Goal: Entertainment & Leisure: Consume media (video, audio)

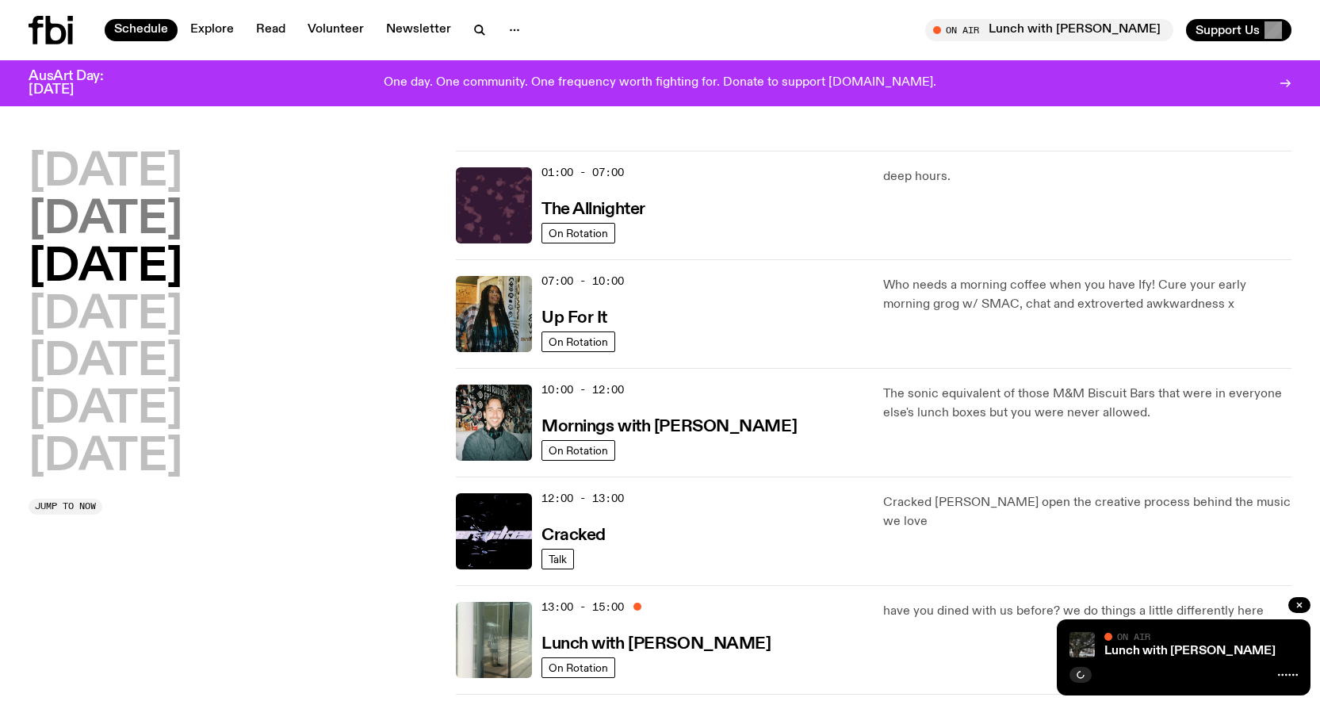
click at [105, 232] on h2 "[DATE]" at bounding box center [106, 220] width 154 height 44
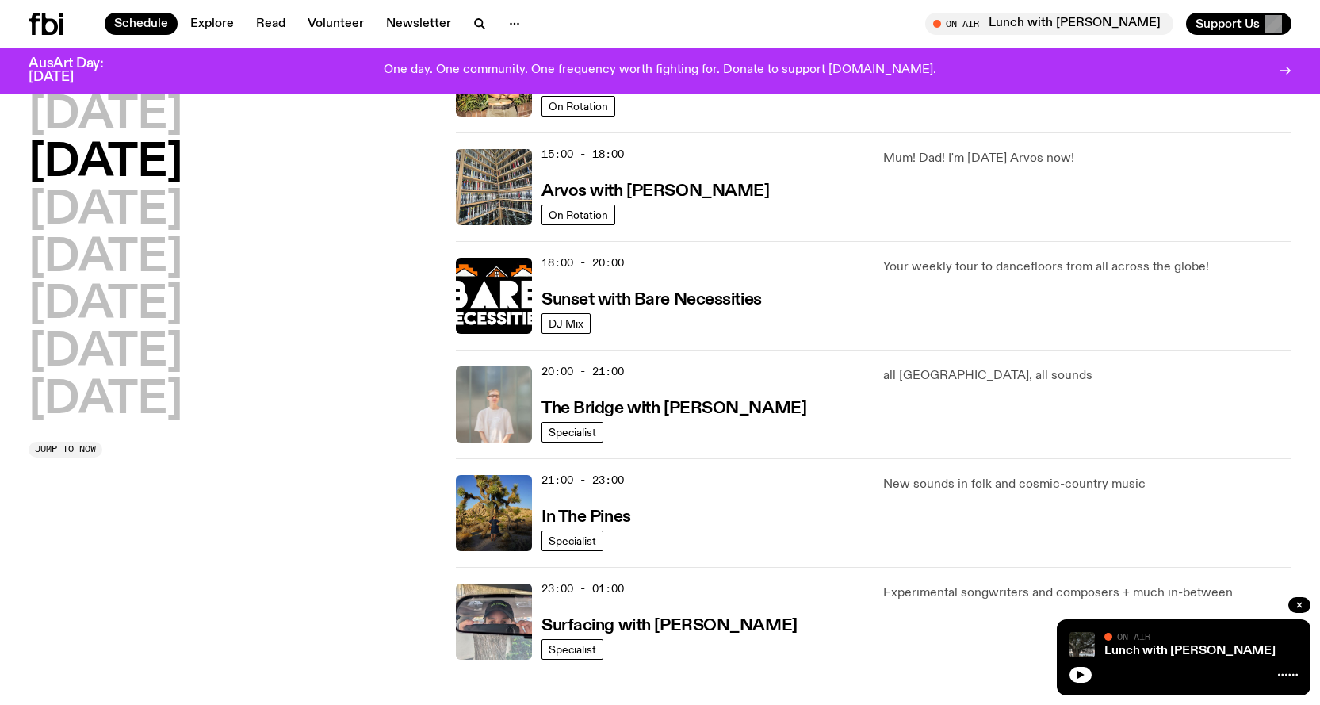
scroll to position [520, 0]
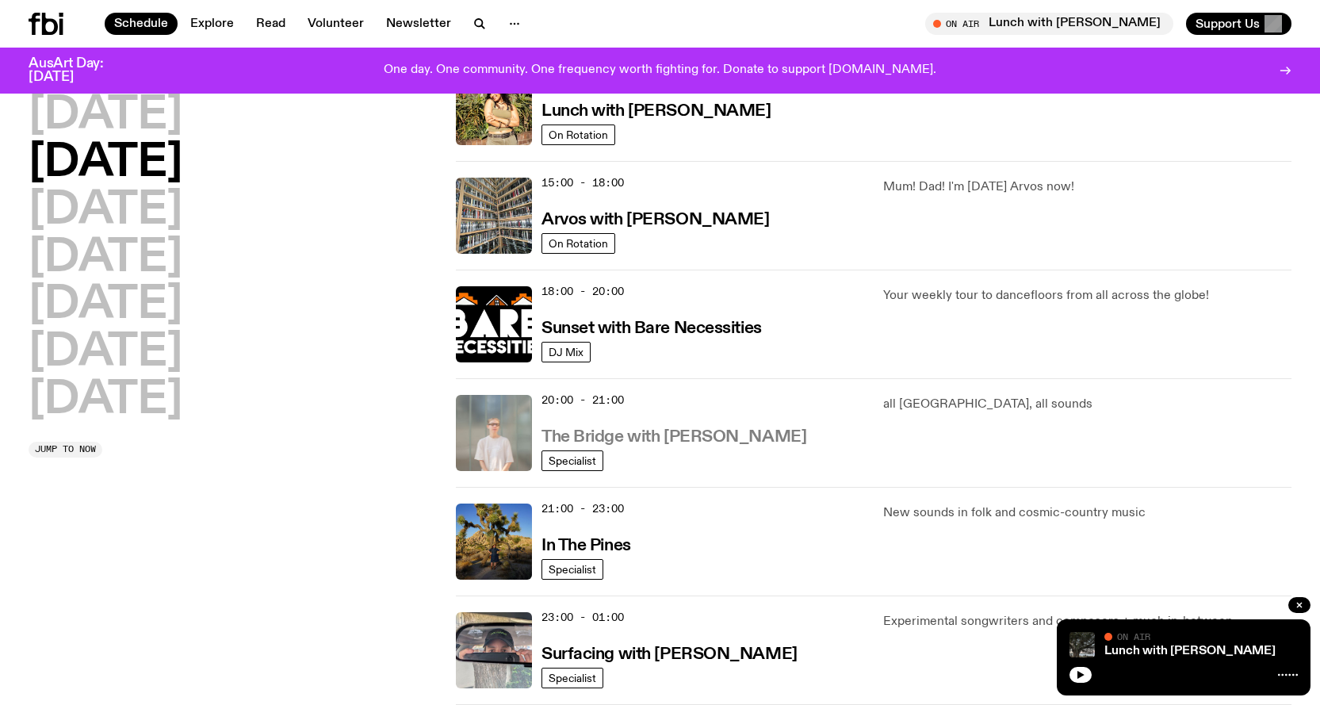
click at [684, 446] on h3 "The Bridge with [PERSON_NAME]" at bounding box center [674, 437] width 265 height 17
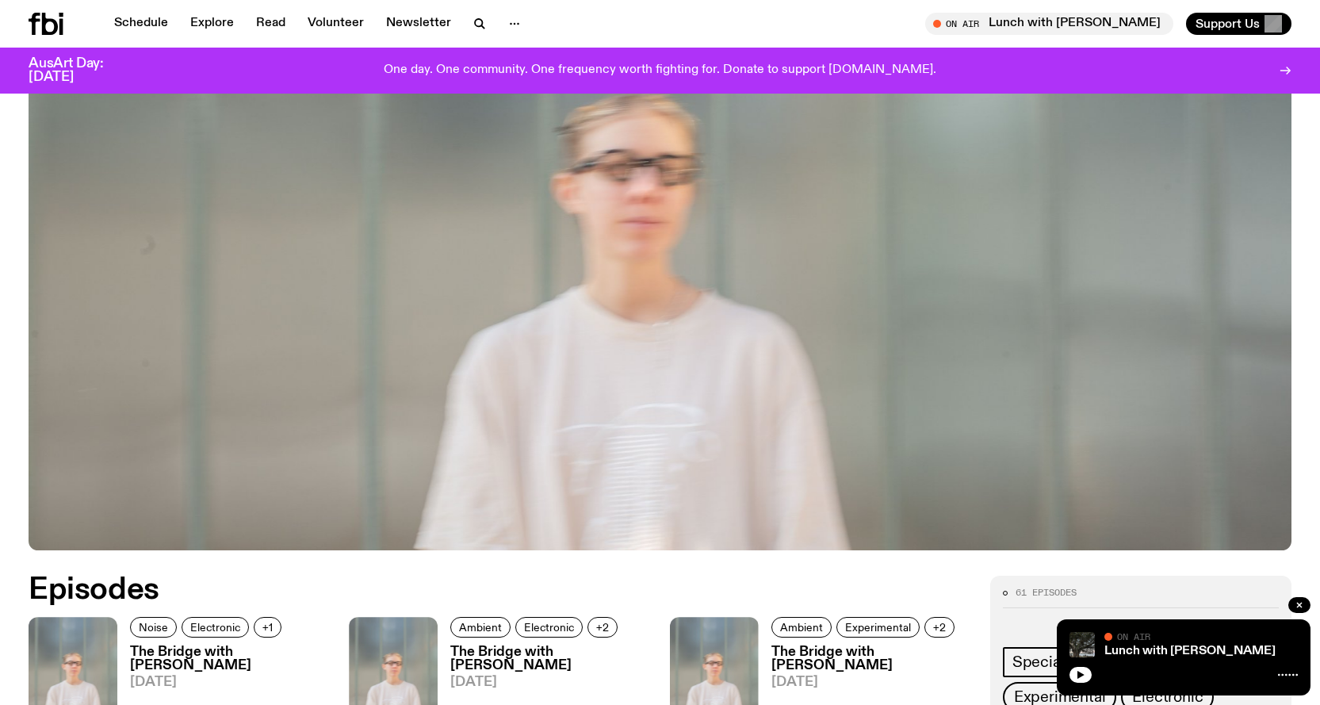
scroll to position [860, 0]
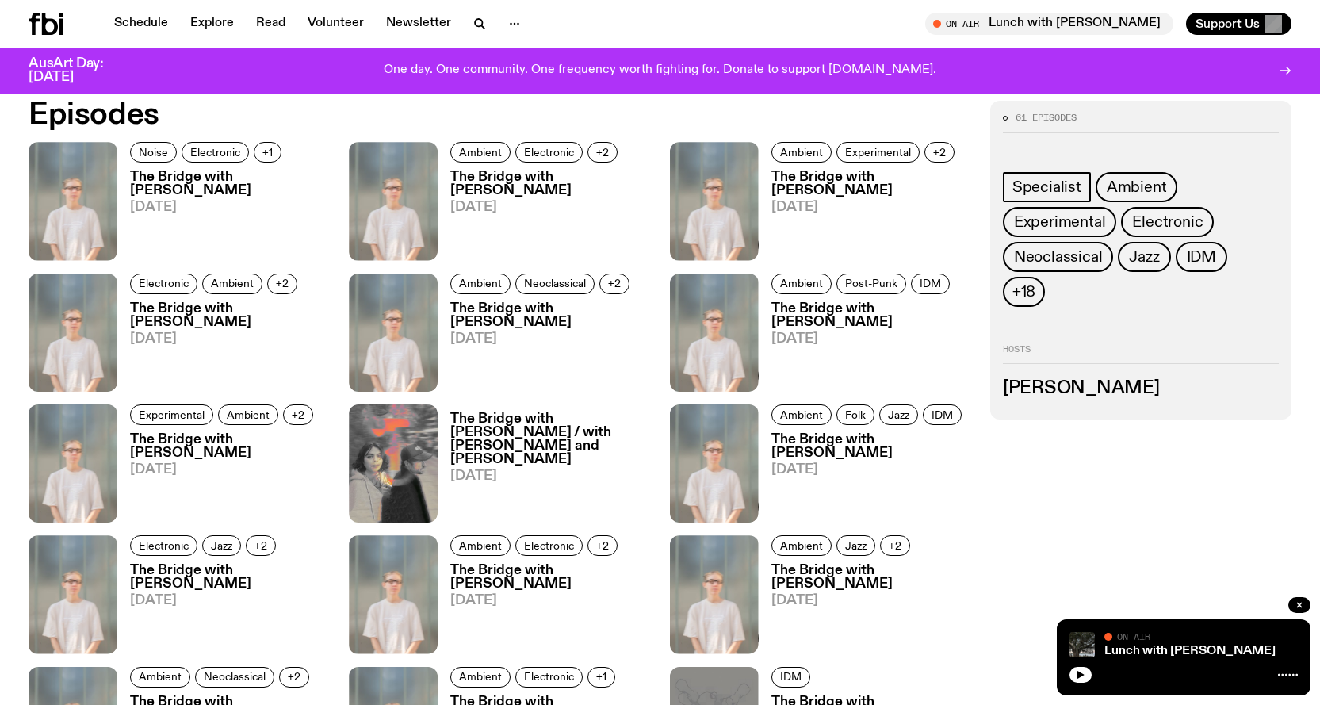
click at [184, 178] on h3 "The Bridge with [PERSON_NAME]" at bounding box center [230, 183] width 200 height 27
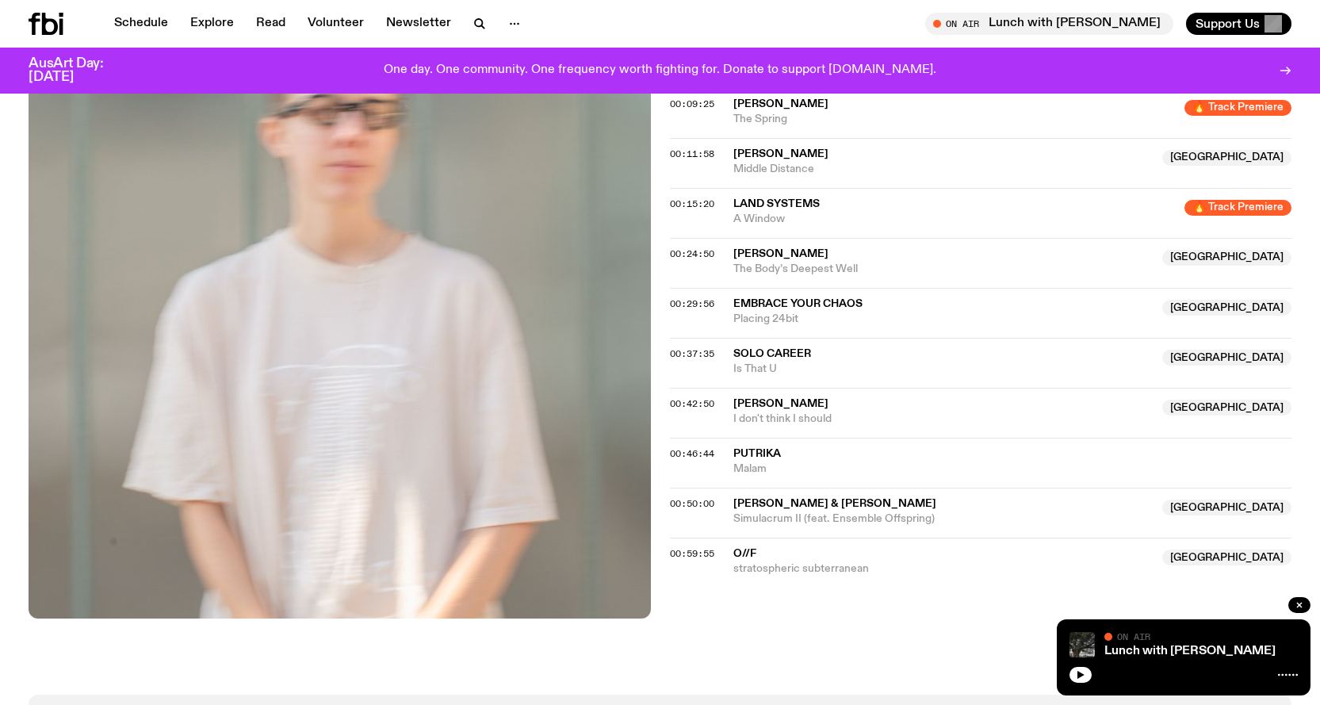
scroll to position [545, 0]
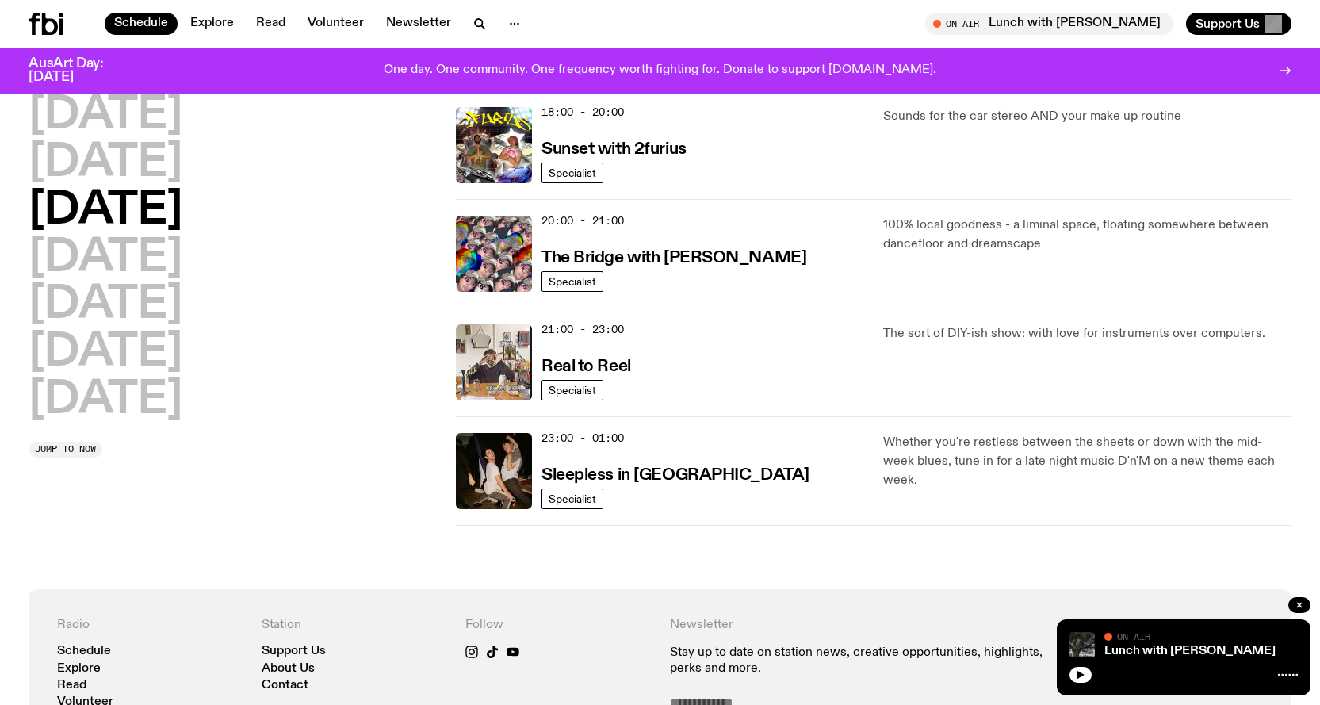
scroll to position [679, 0]
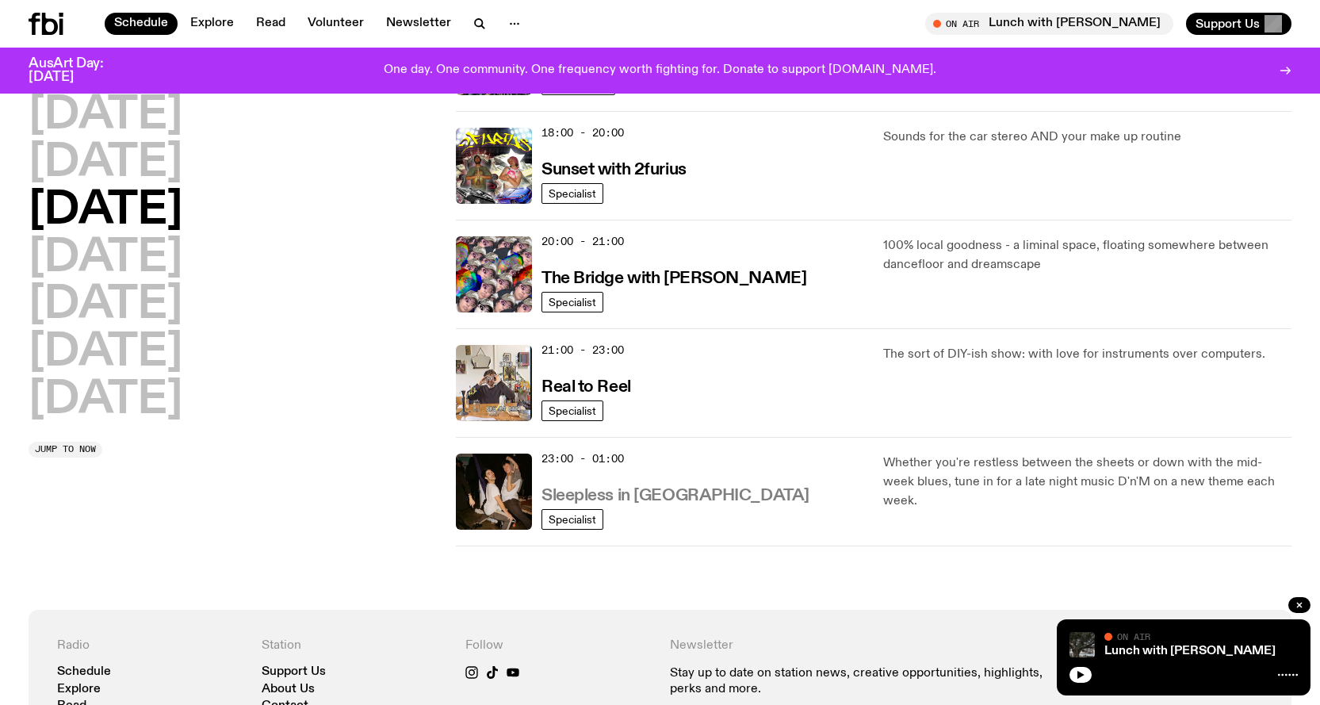
click at [591, 494] on h3 "Sleepless in [GEOGRAPHIC_DATA]" at bounding box center [676, 496] width 268 height 17
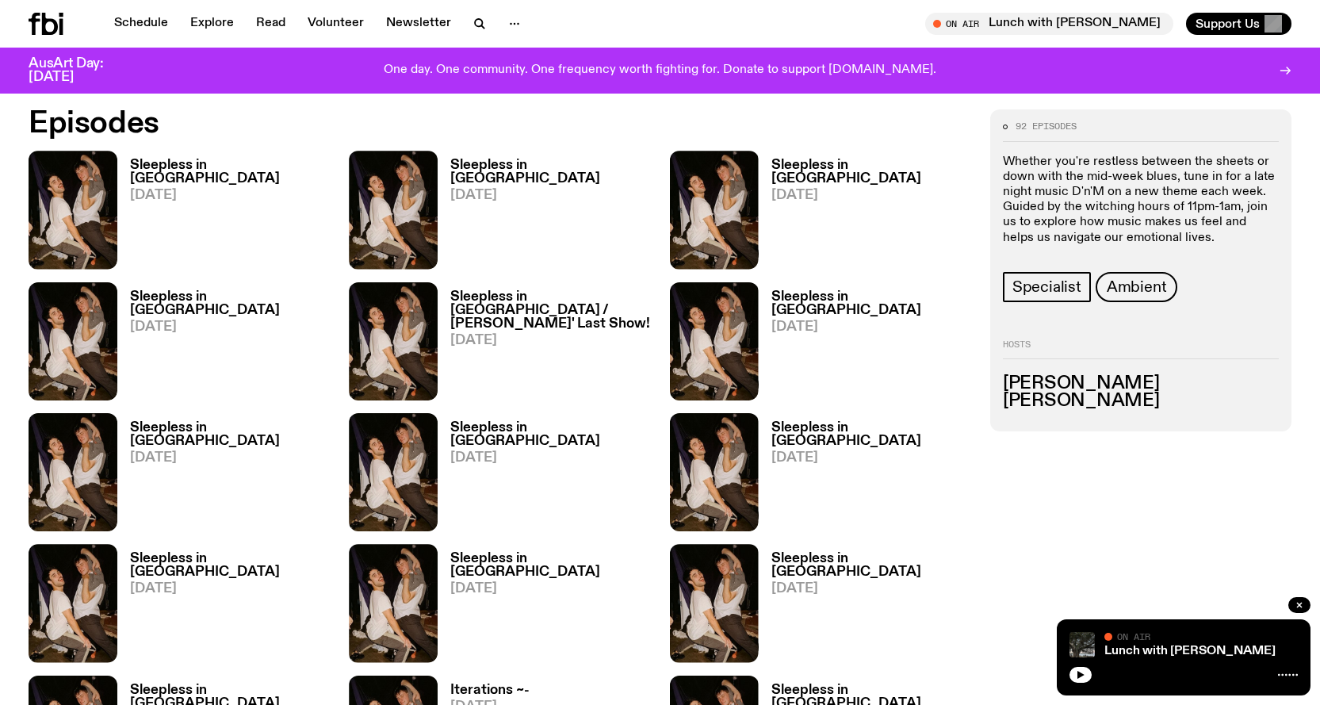
scroll to position [862, 0]
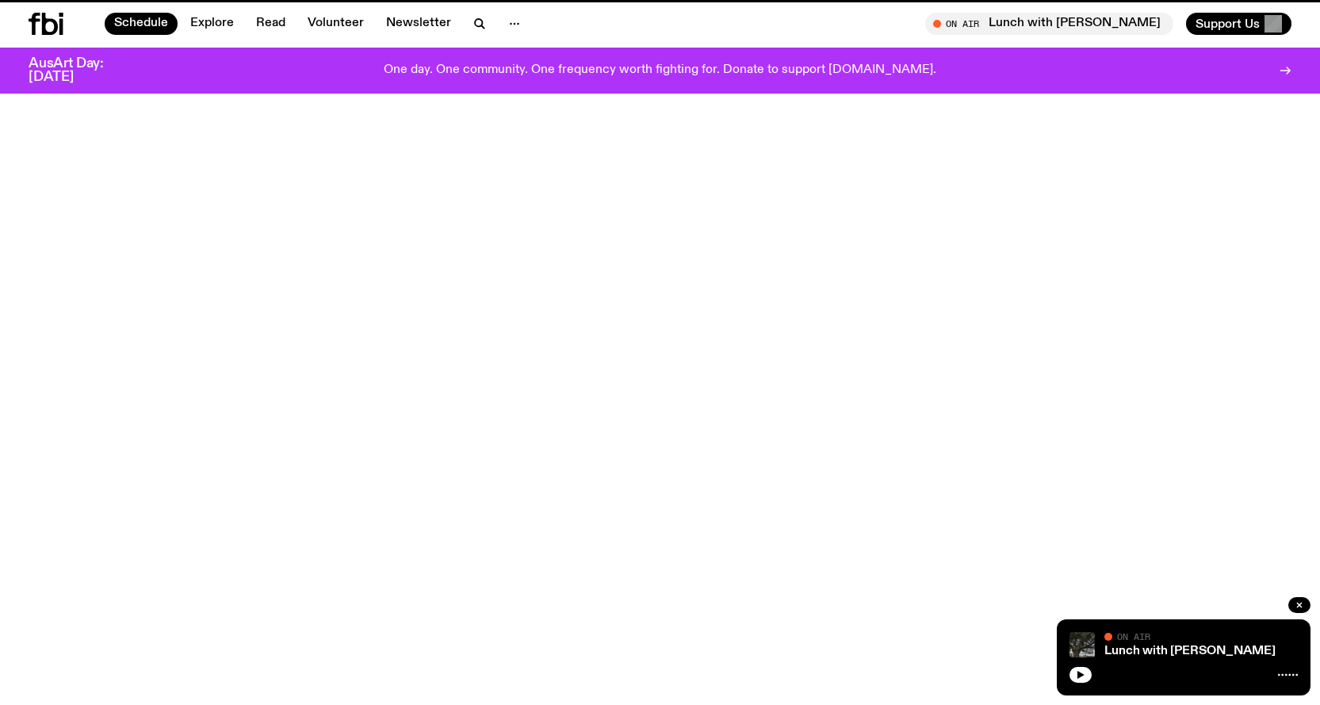
scroll to position [679, 0]
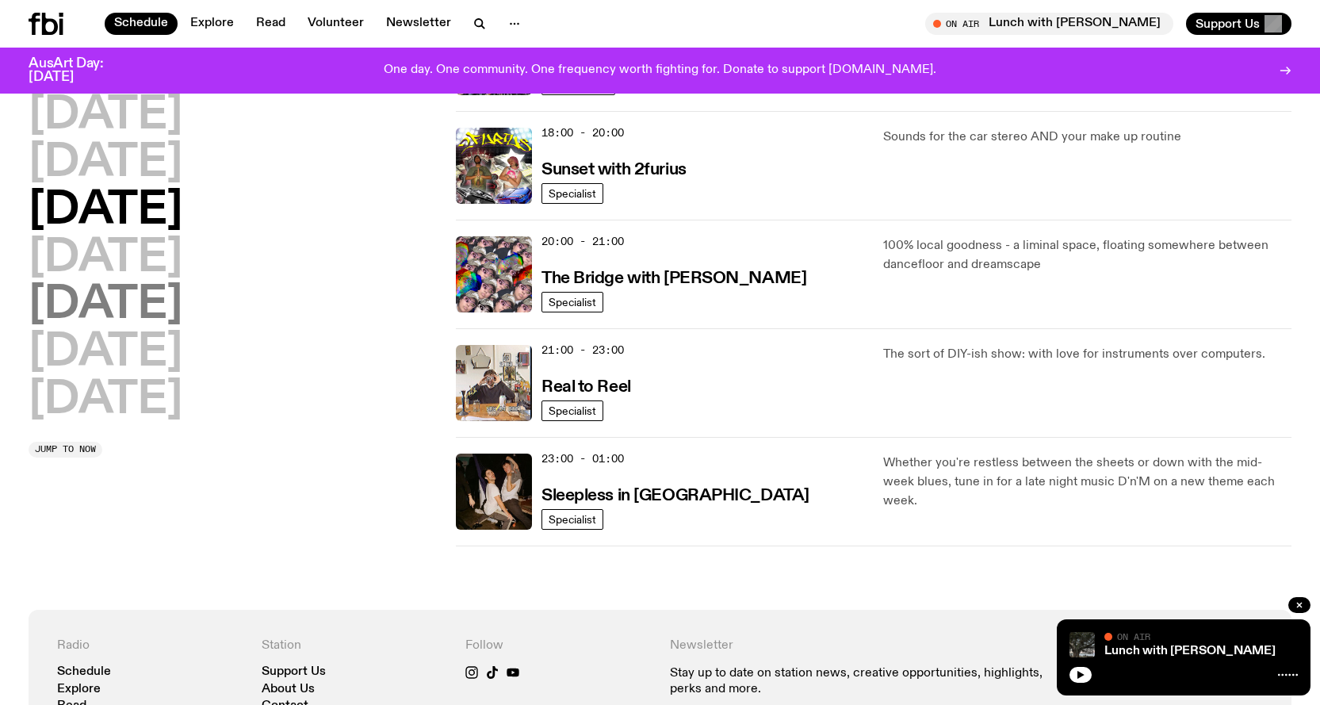
click at [140, 310] on h2 "[DATE]" at bounding box center [106, 305] width 154 height 44
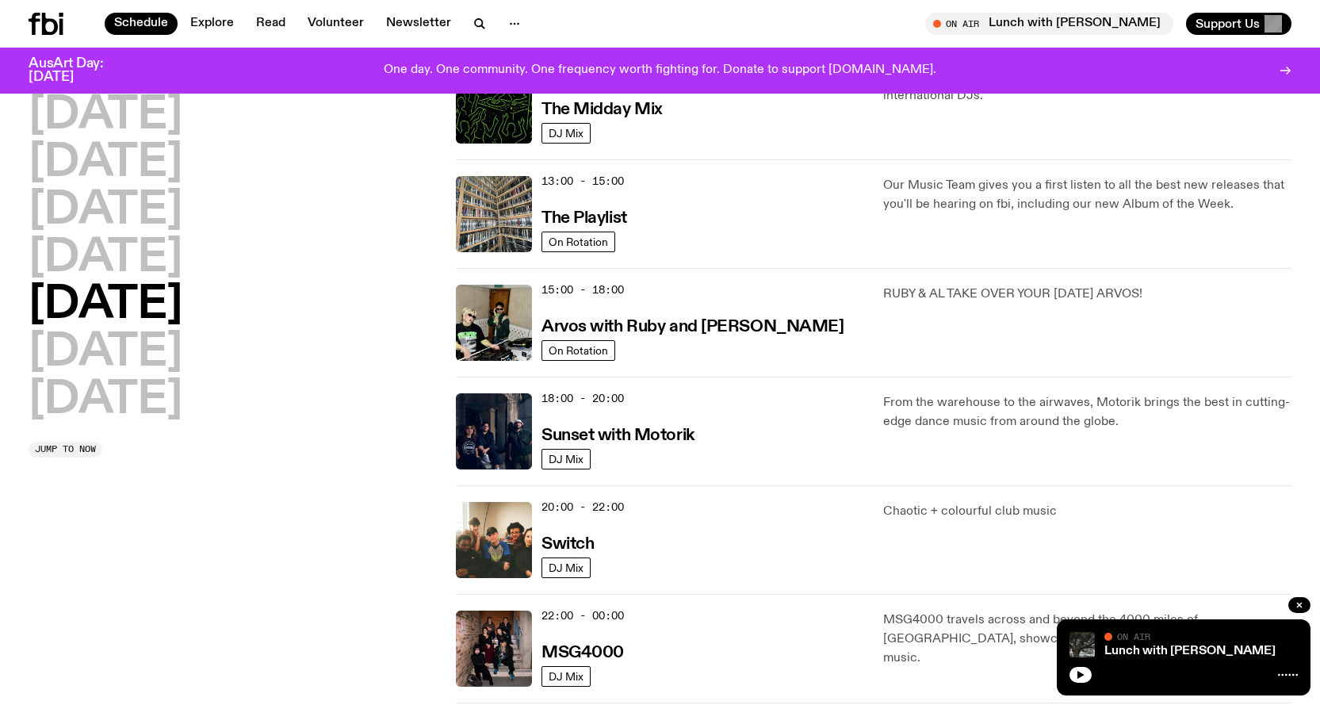
scroll to position [441, 0]
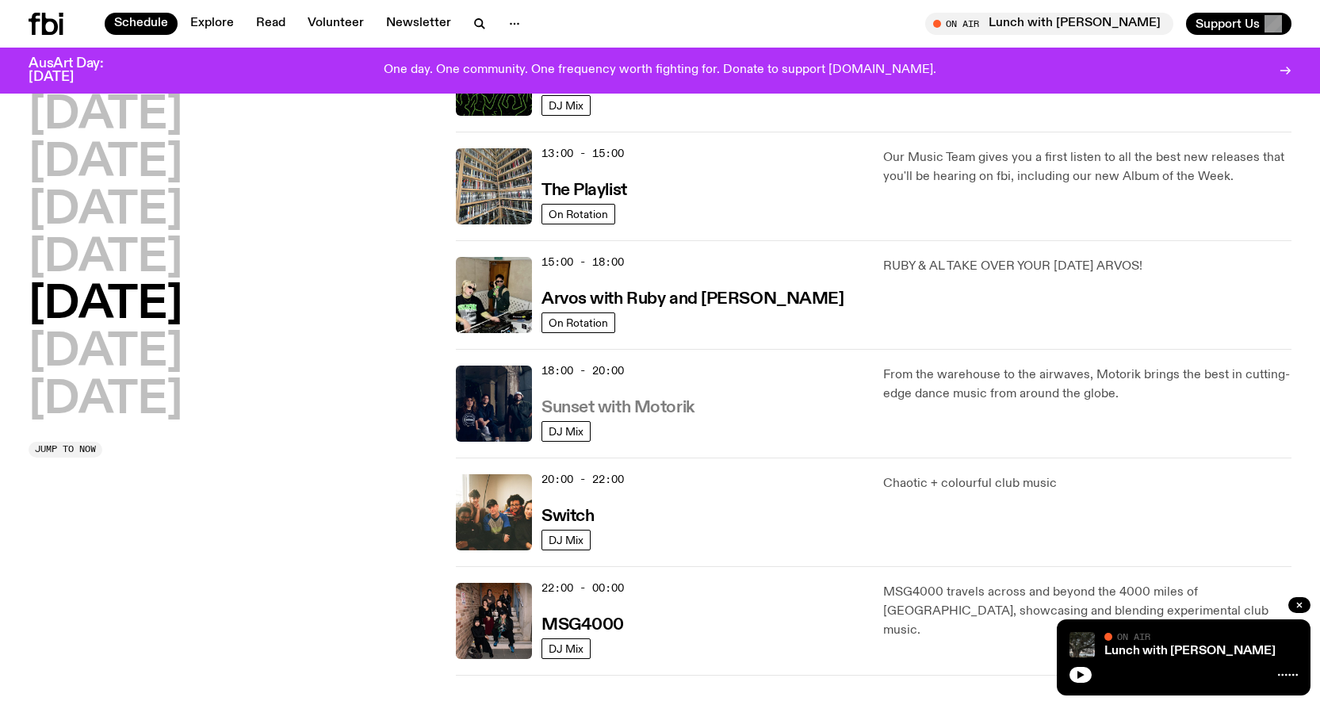
click at [616, 400] on h3 "Sunset with Motorik" at bounding box center [618, 408] width 153 height 17
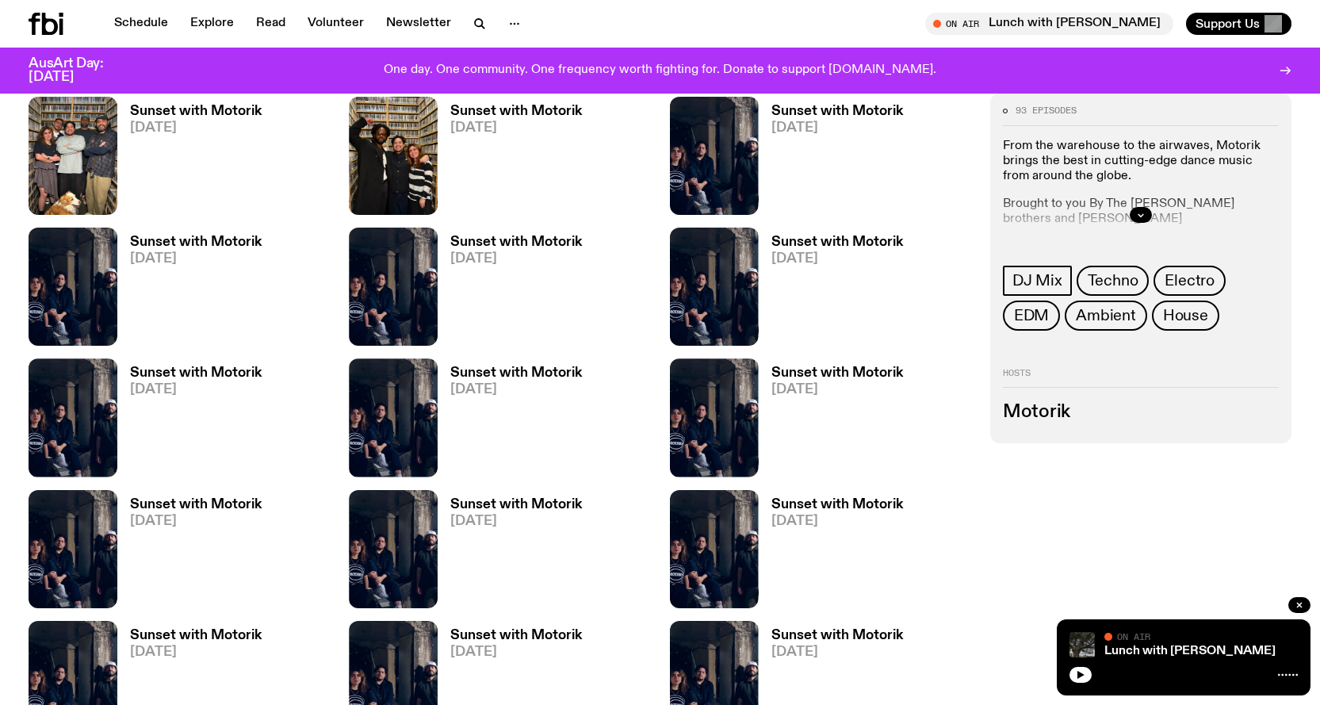
scroll to position [784, 0]
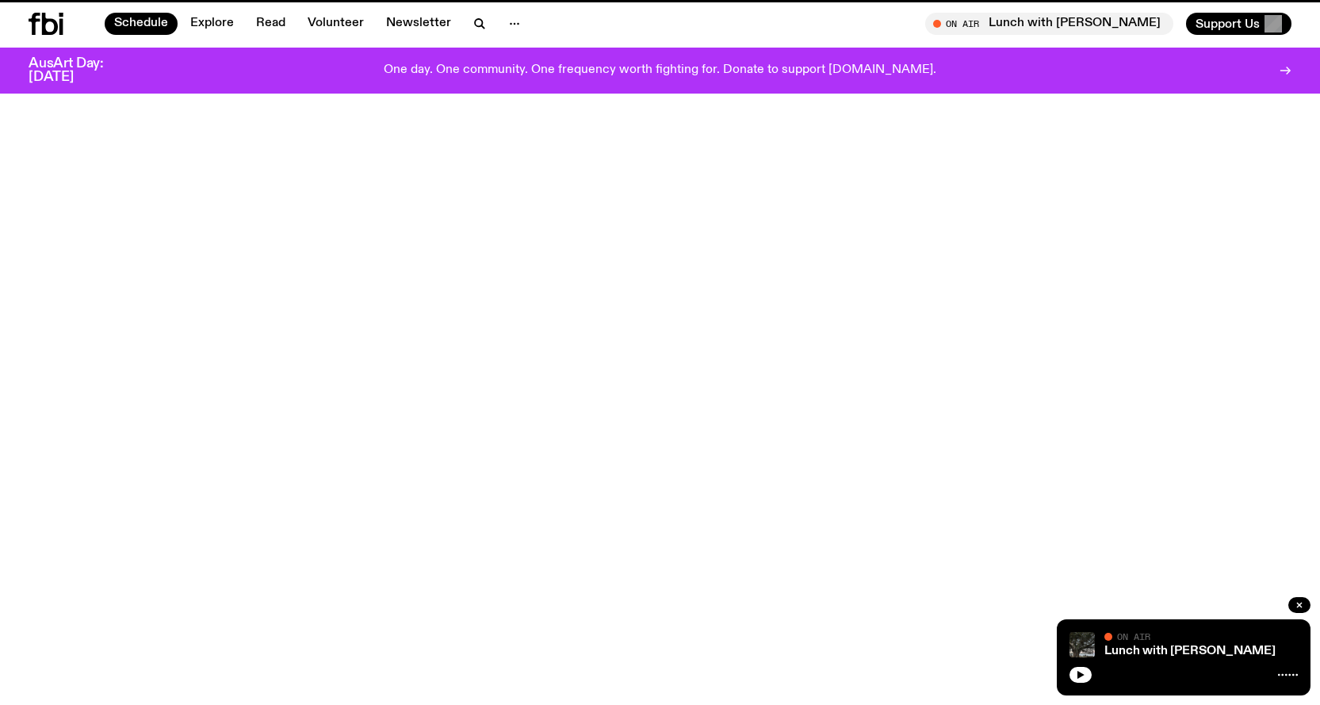
scroll to position [441, 0]
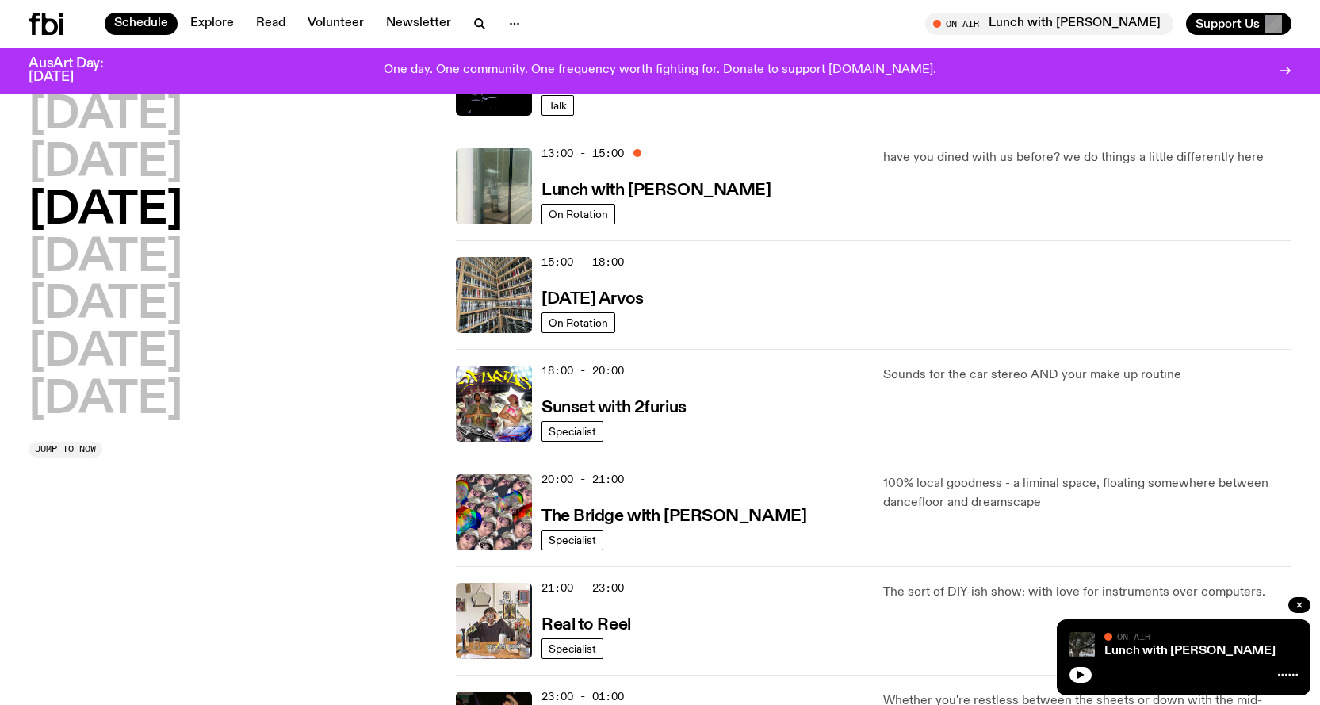
click at [162, 308] on div "[DATE] [DATE] [DATE] [DATE] [DATE] [DATE] [DATE]" at bounding box center [233, 258] width 408 height 329
click at [71, 313] on h2 "[DATE]" at bounding box center [106, 305] width 154 height 44
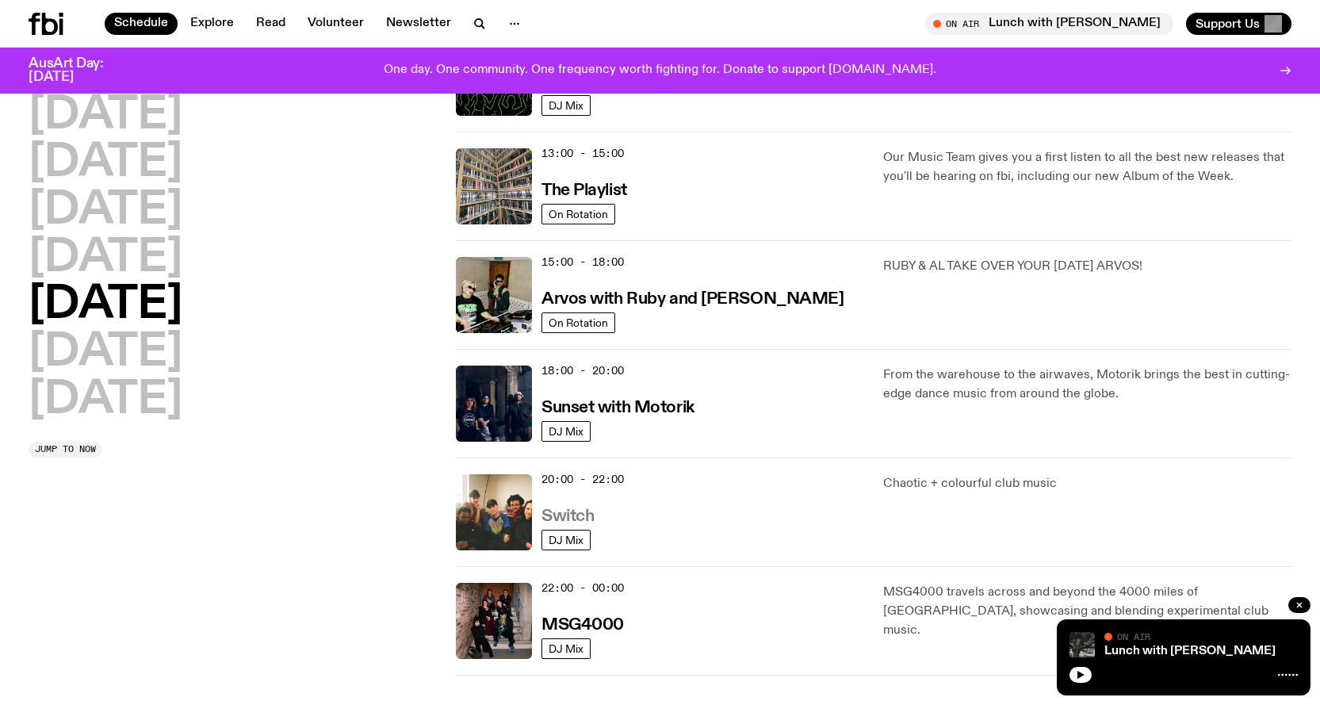
click at [578, 509] on h3 "Switch" at bounding box center [568, 516] width 52 height 17
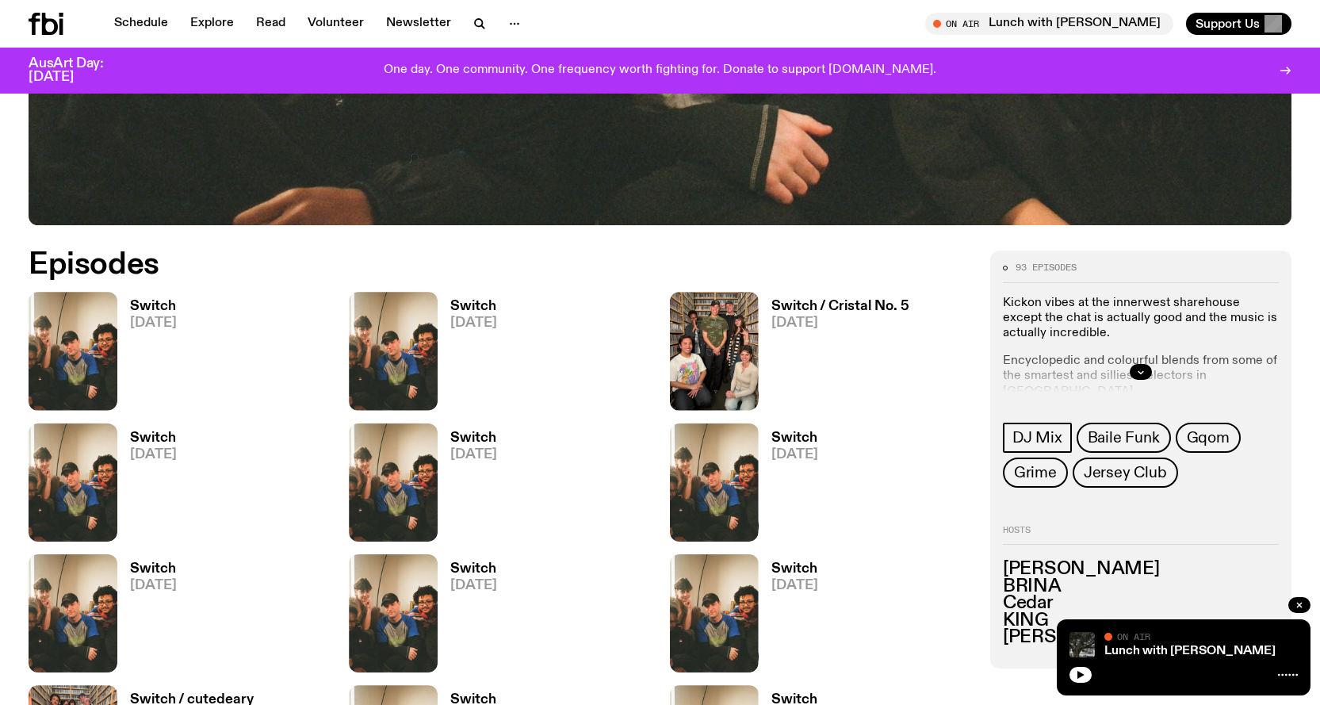
scroll to position [703, 0]
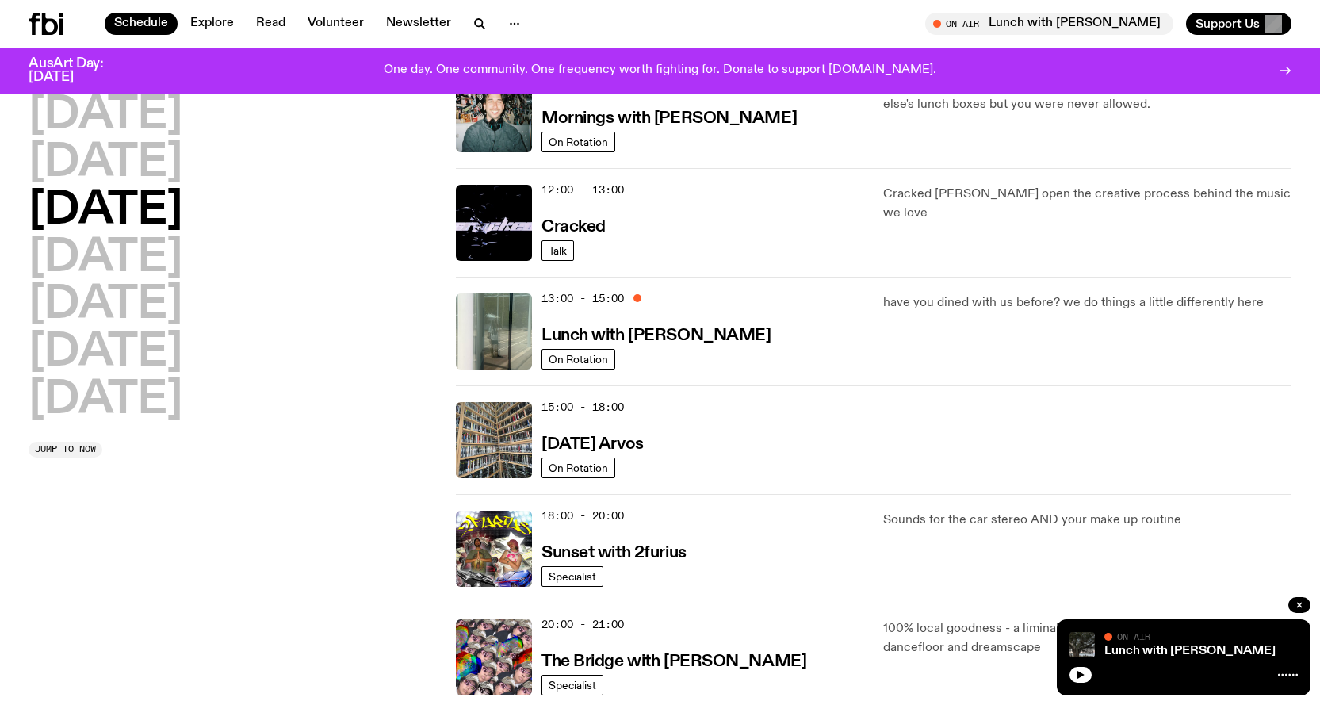
scroll to position [203, 0]
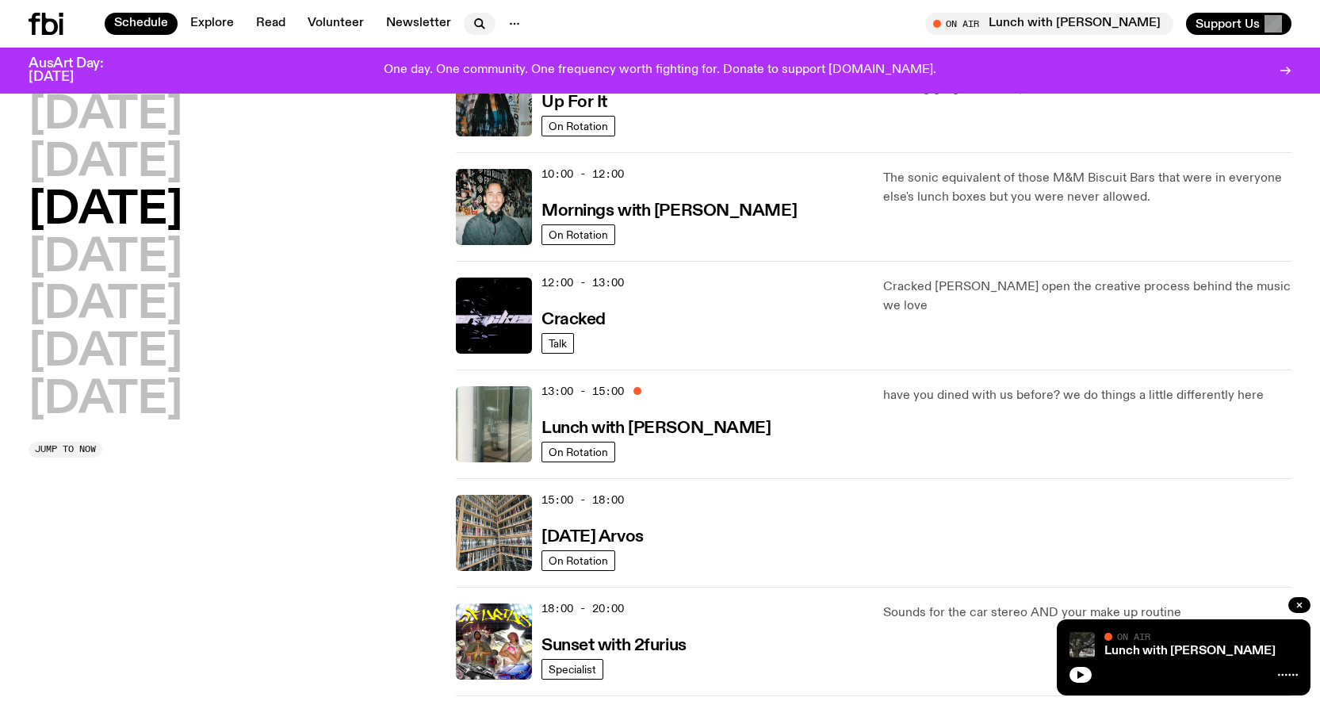
click at [475, 22] on icon "button" at bounding box center [478, 22] width 7 height 7
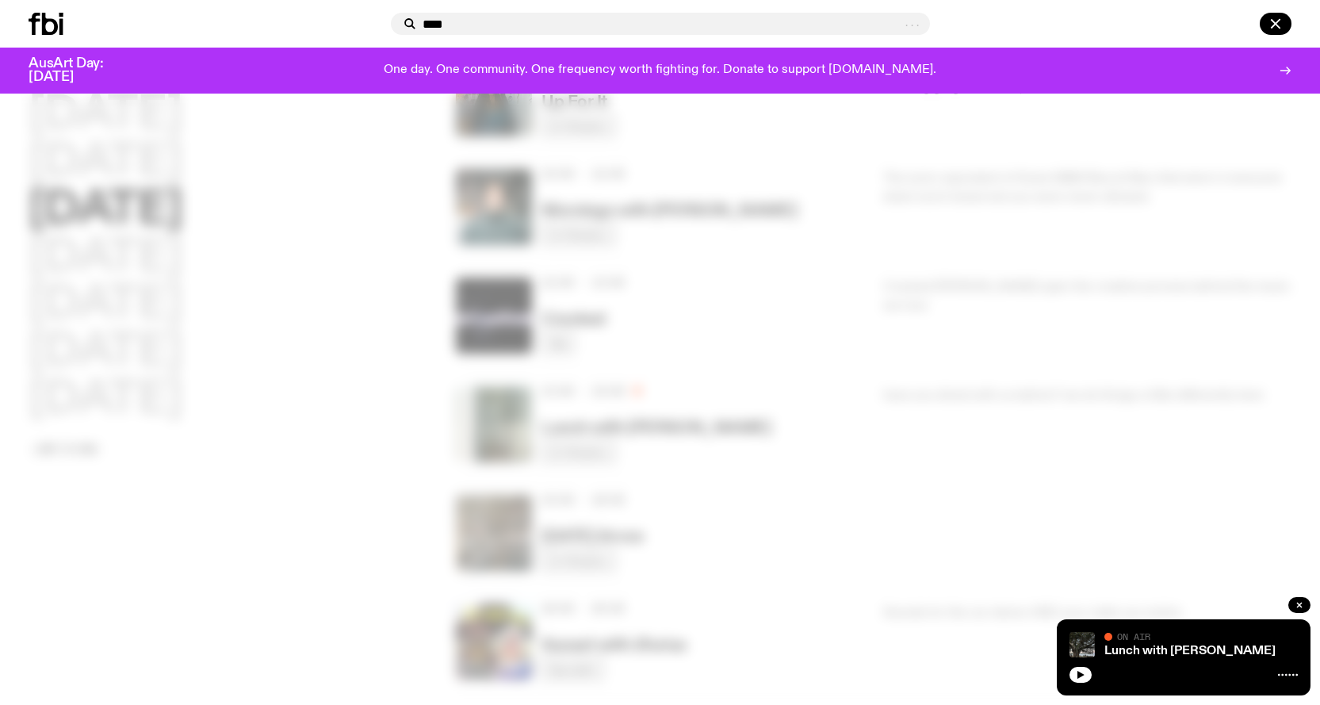
type input "****"
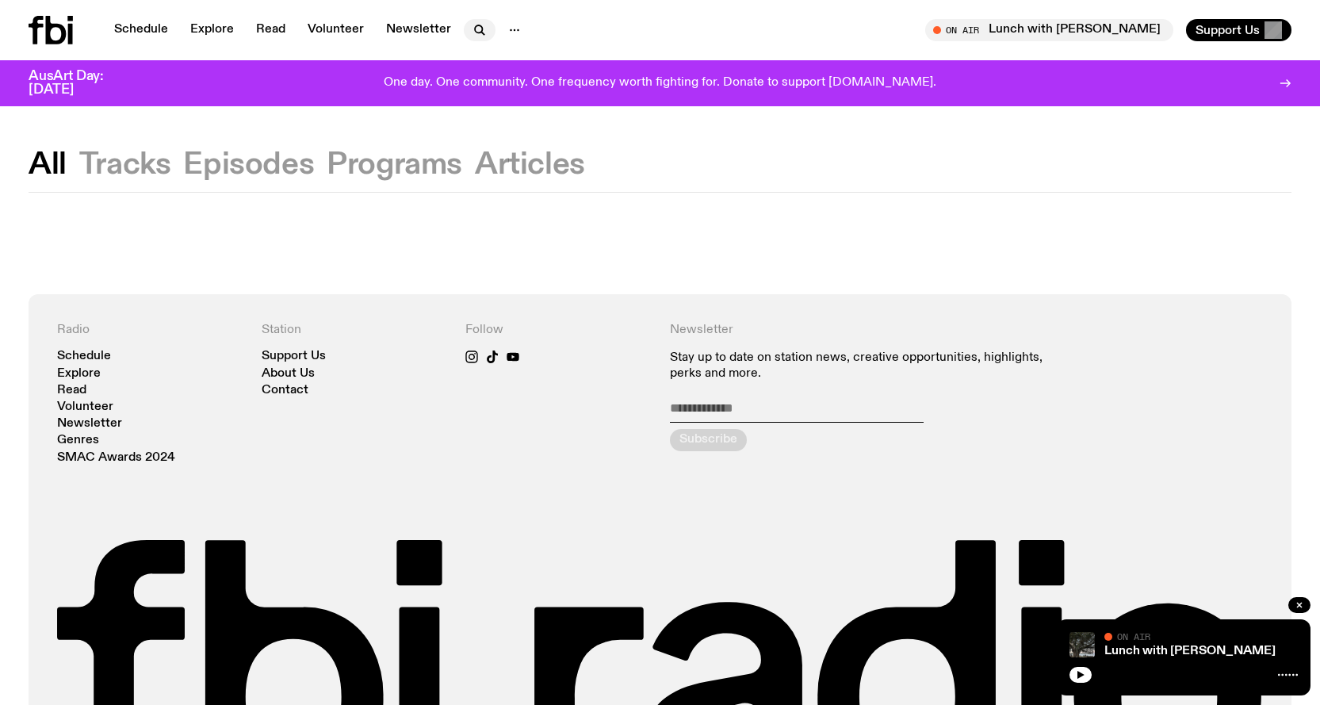
click at [485, 37] on button "button" at bounding box center [480, 30] width 32 height 22
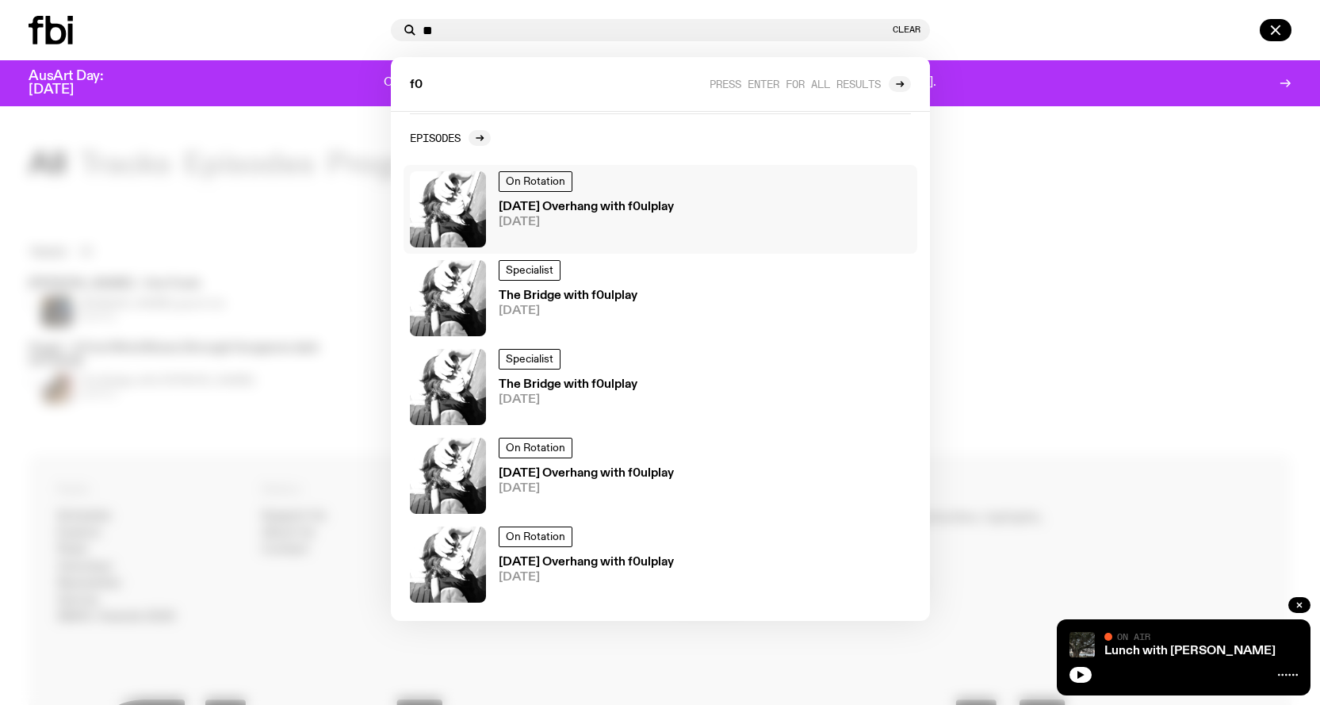
scroll to position [204, 0]
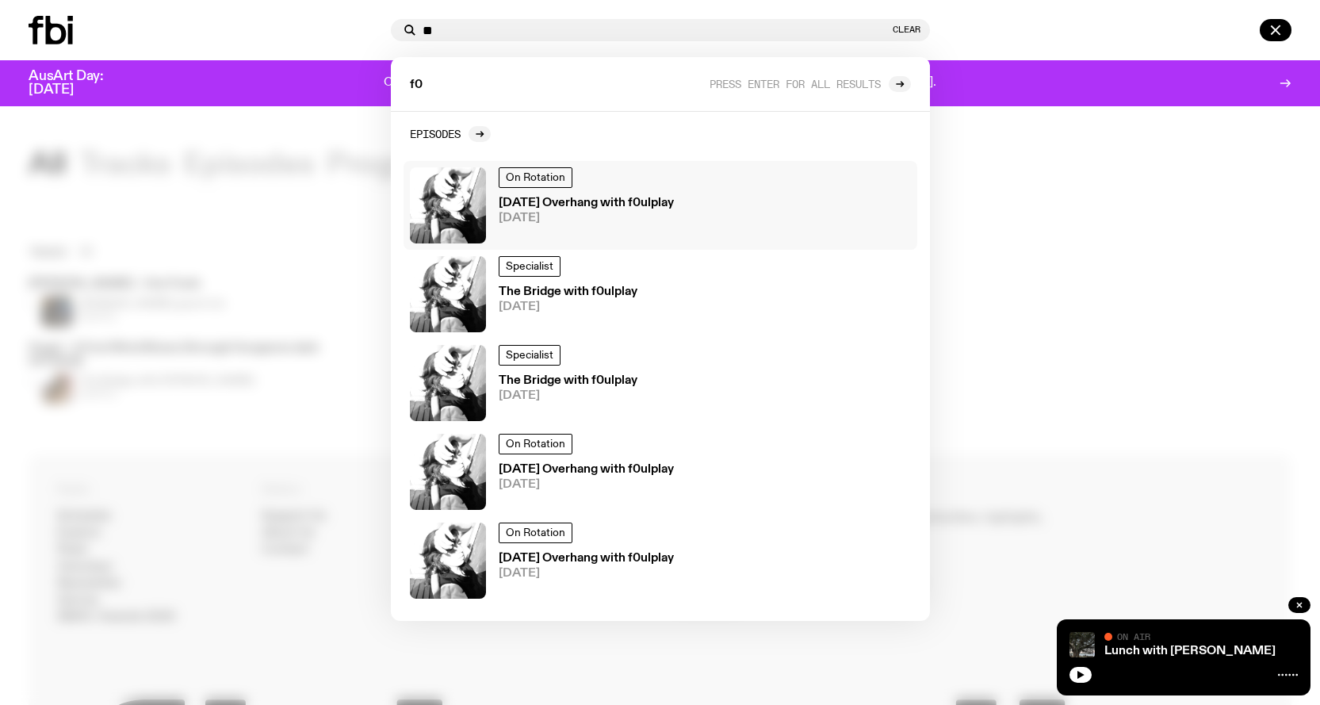
type input "**"
click at [569, 202] on h3 "[DATE] Overhang with f0ulplay" at bounding box center [586, 203] width 175 height 12
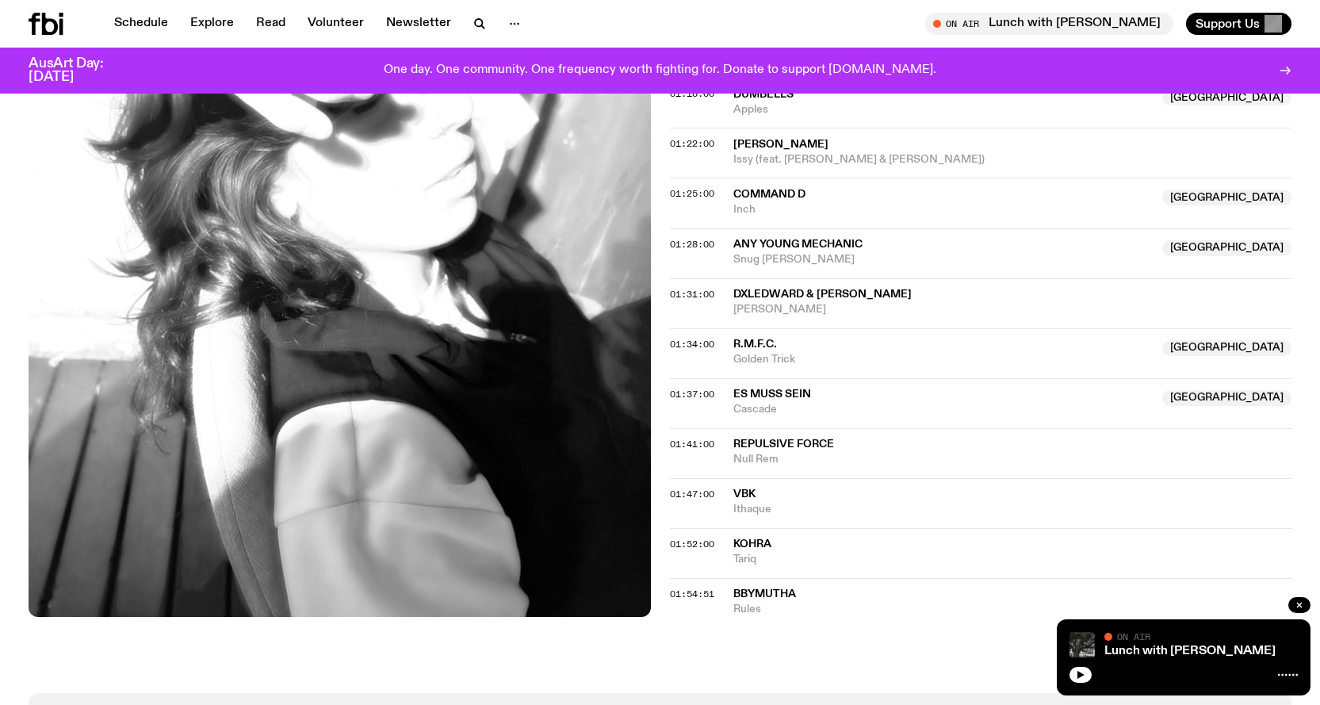
scroll to position [1419, 0]
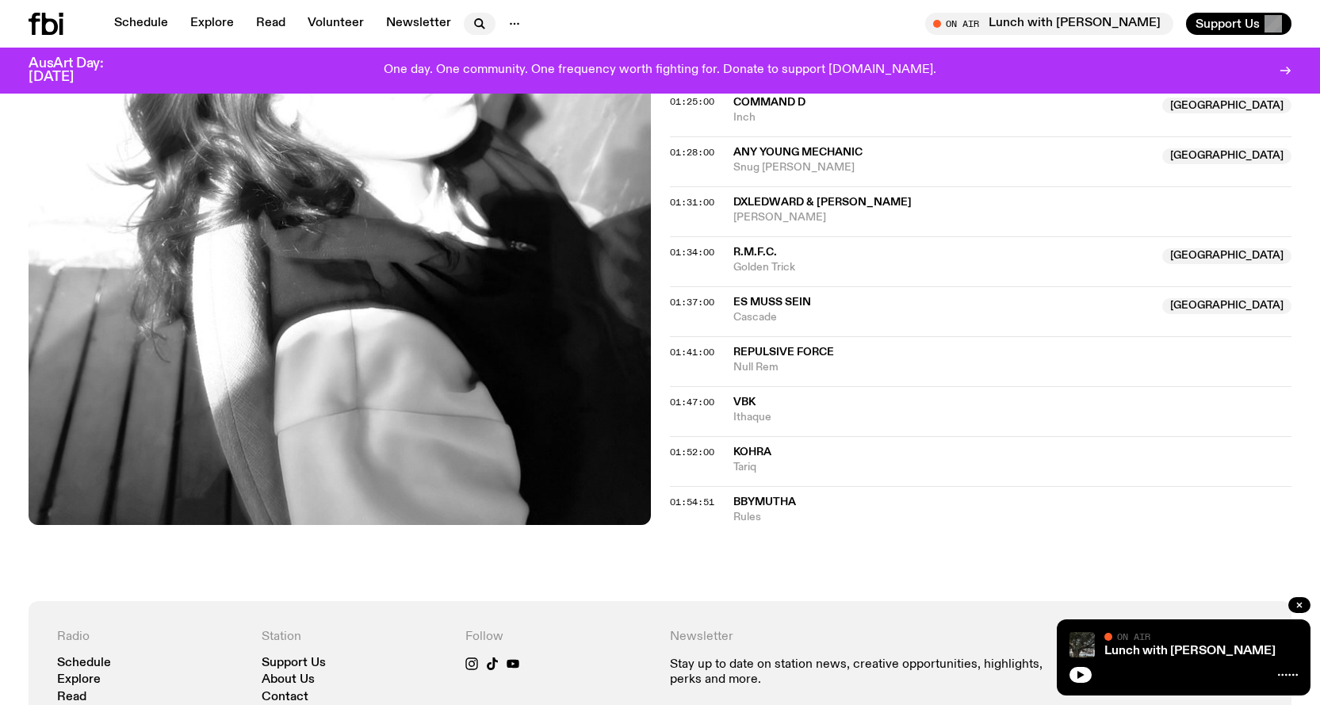
click at [482, 22] on icon "button" at bounding box center [479, 23] width 19 height 19
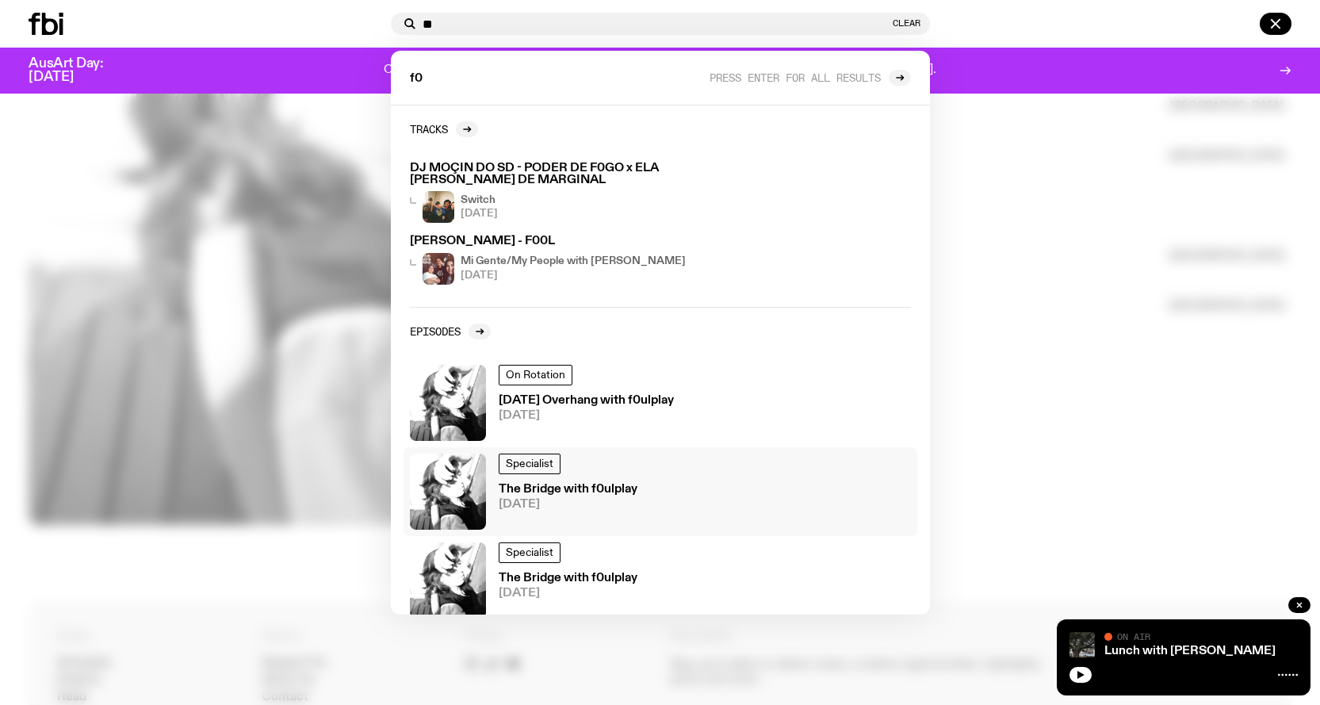
type input "**"
click at [581, 488] on h3 "The Bridge with f0ulplay" at bounding box center [568, 490] width 139 height 12
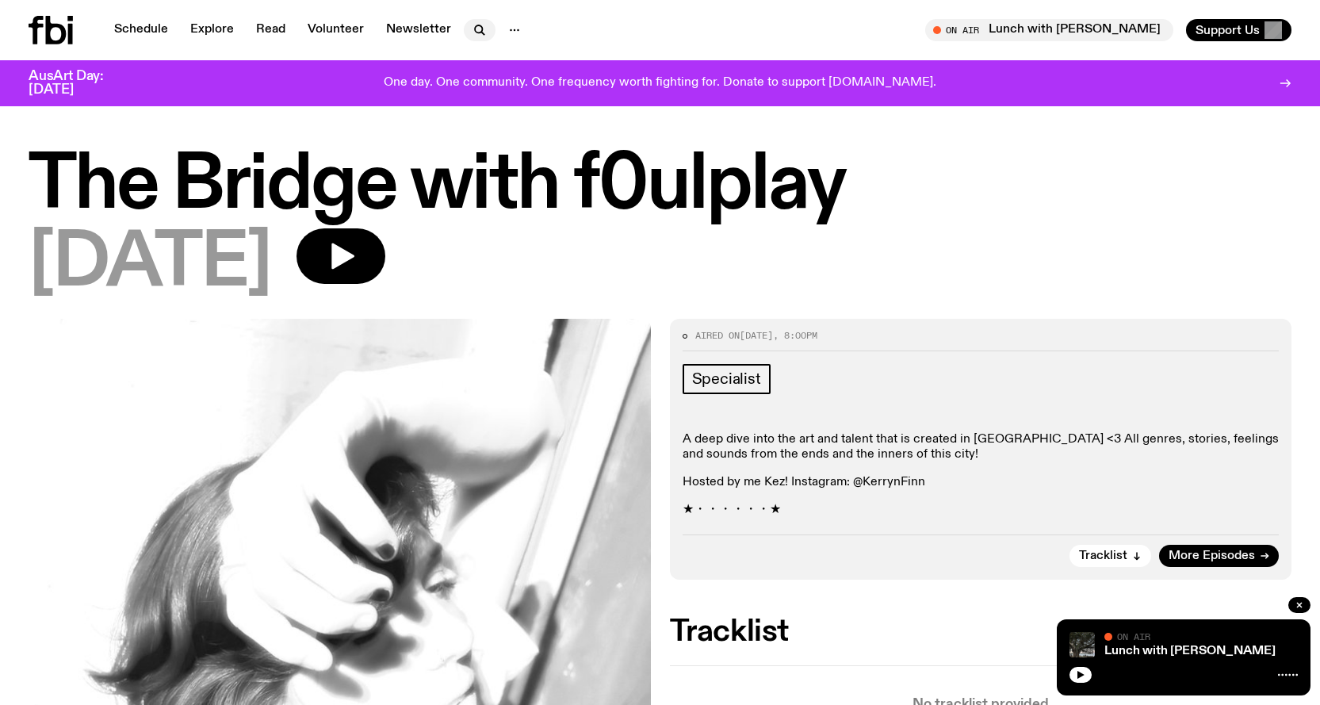
click at [479, 25] on icon "button" at bounding box center [479, 30] width 19 height 19
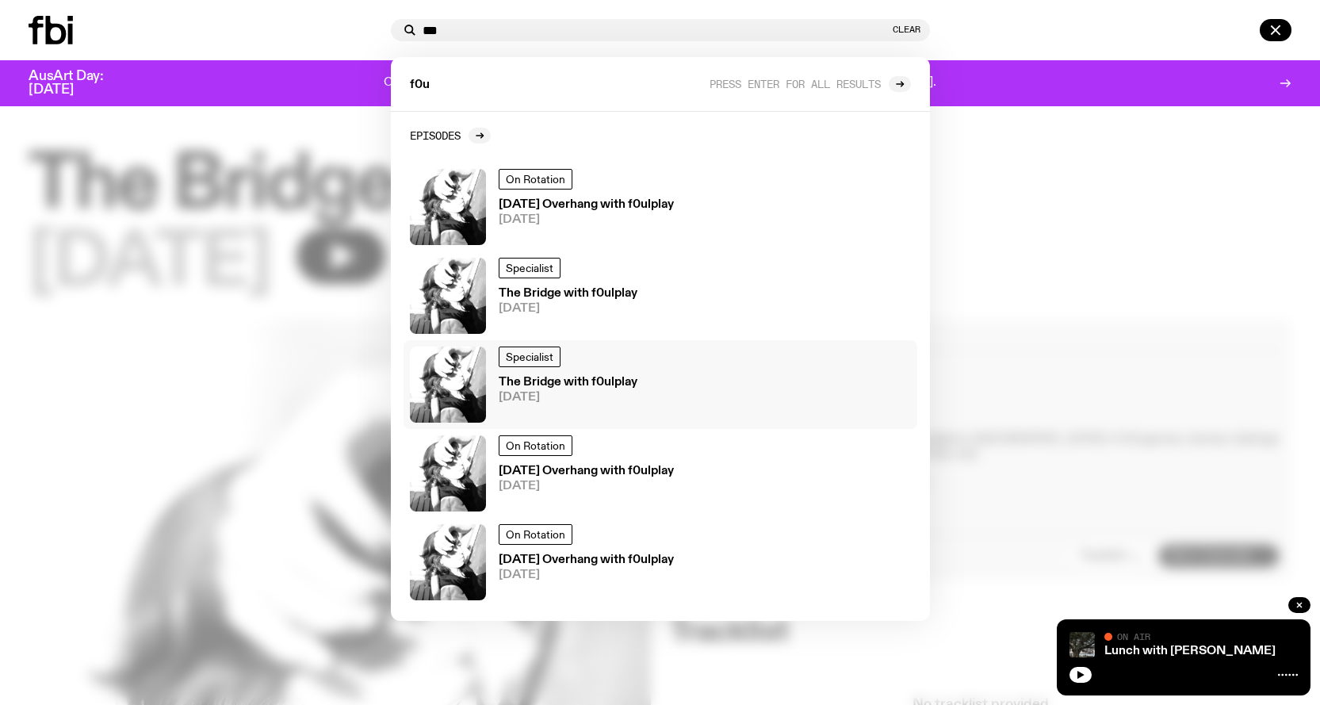
scroll to position [2, 0]
type input "***"
click at [576, 375] on h3 "The Bridge with f0ulplay" at bounding box center [568, 381] width 139 height 12
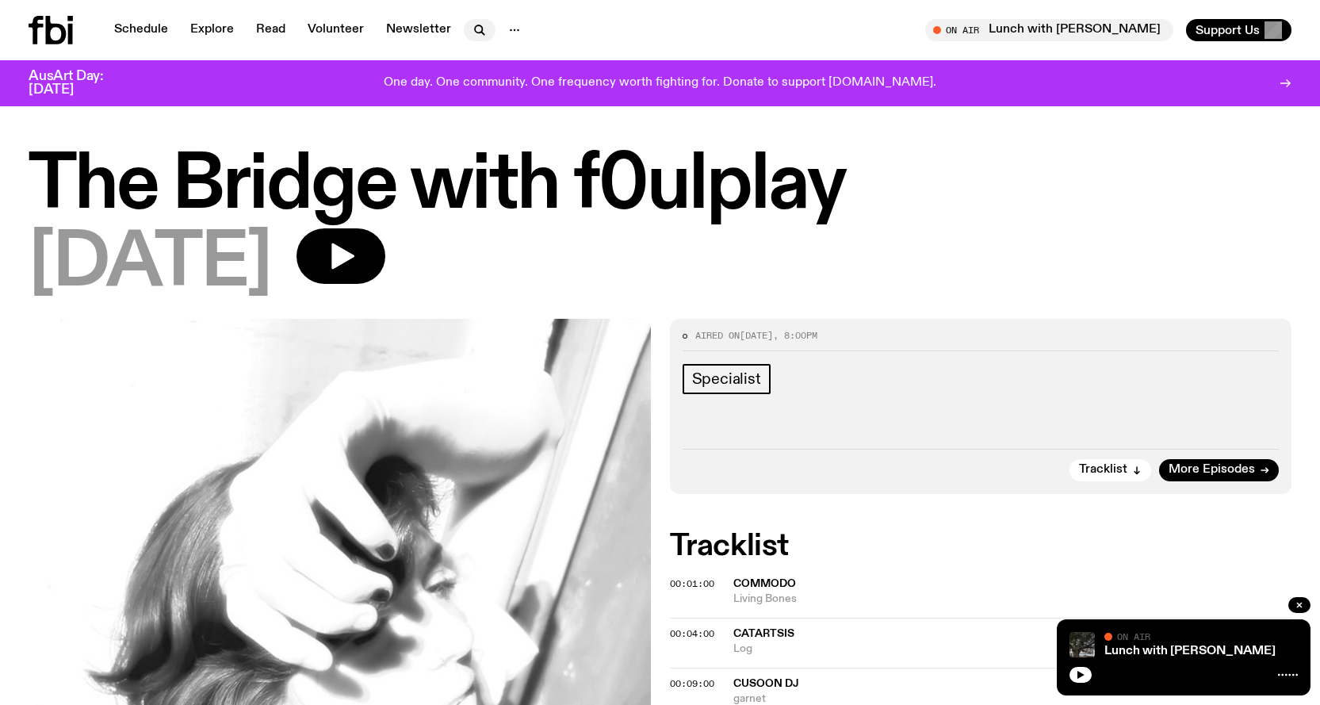
click at [465, 35] on button "button" at bounding box center [480, 30] width 32 height 22
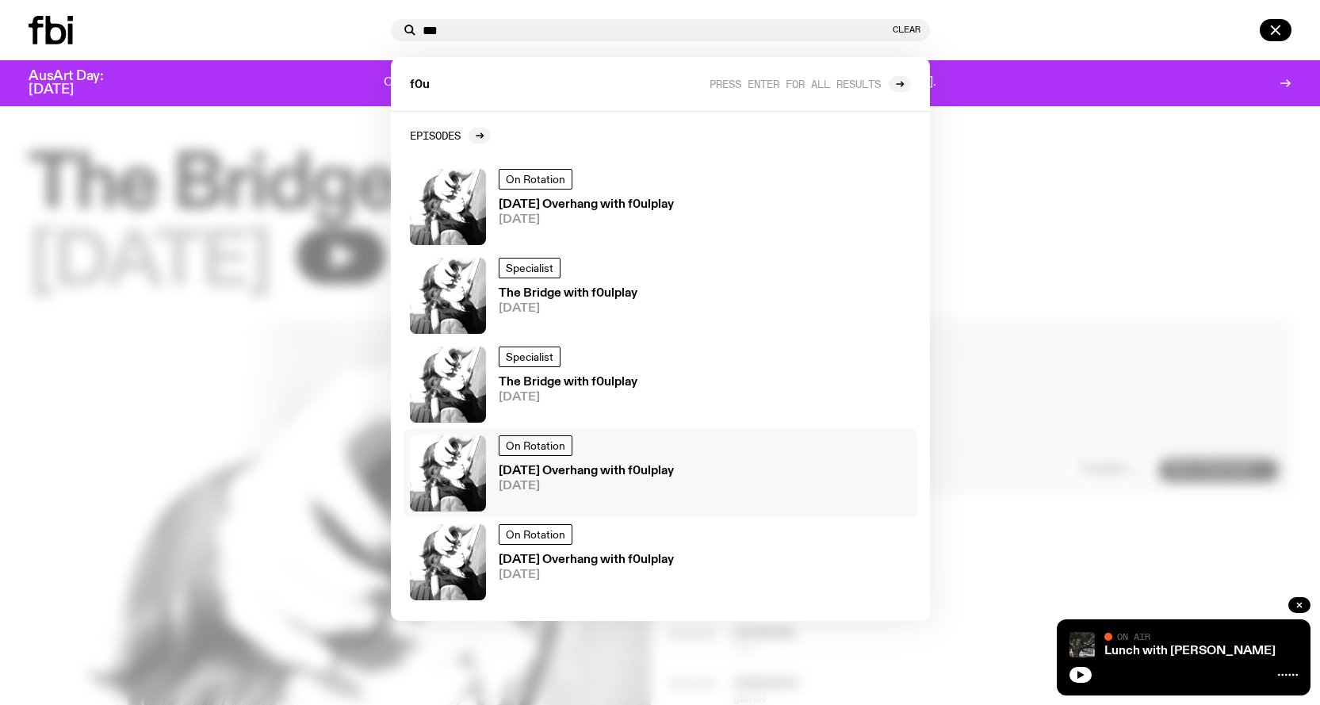
type input "***"
click at [529, 476] on h3 "[DATE] Overhang with f0ulplay" at bounding box center [586, 471] width 175 height 12
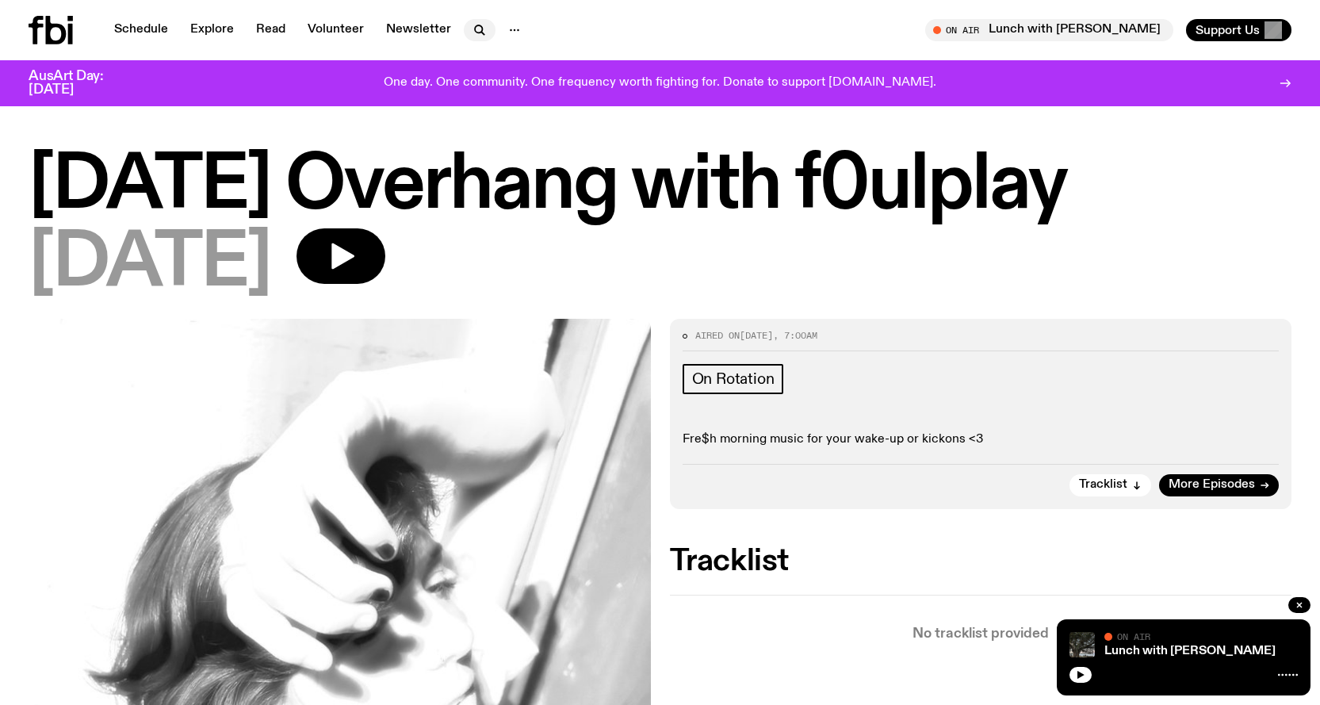
click at [470, 28] on icon "button" at bounding box center [479, 30] width 19 height 19
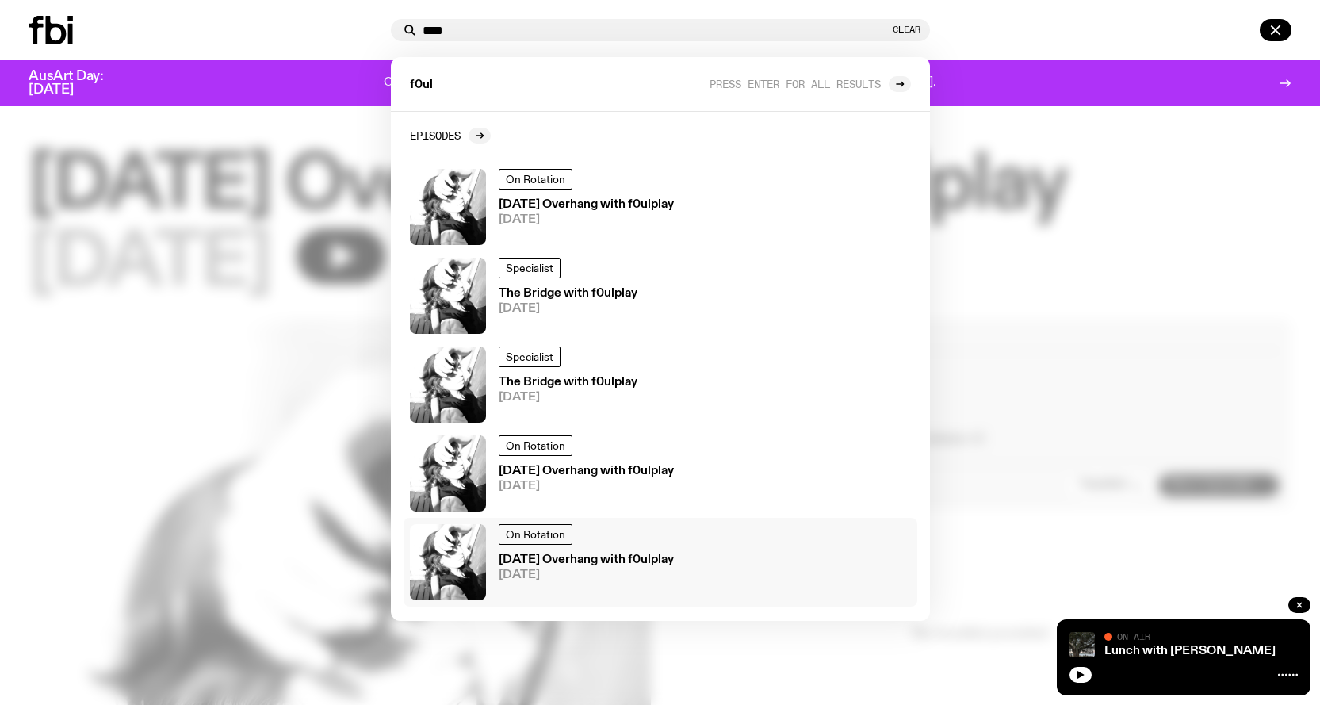
type input "****"
click at [532, 563] on h3 "[DATE] Overhang with f0ulplay" at bounding box center [586, 560] width 175 height 12
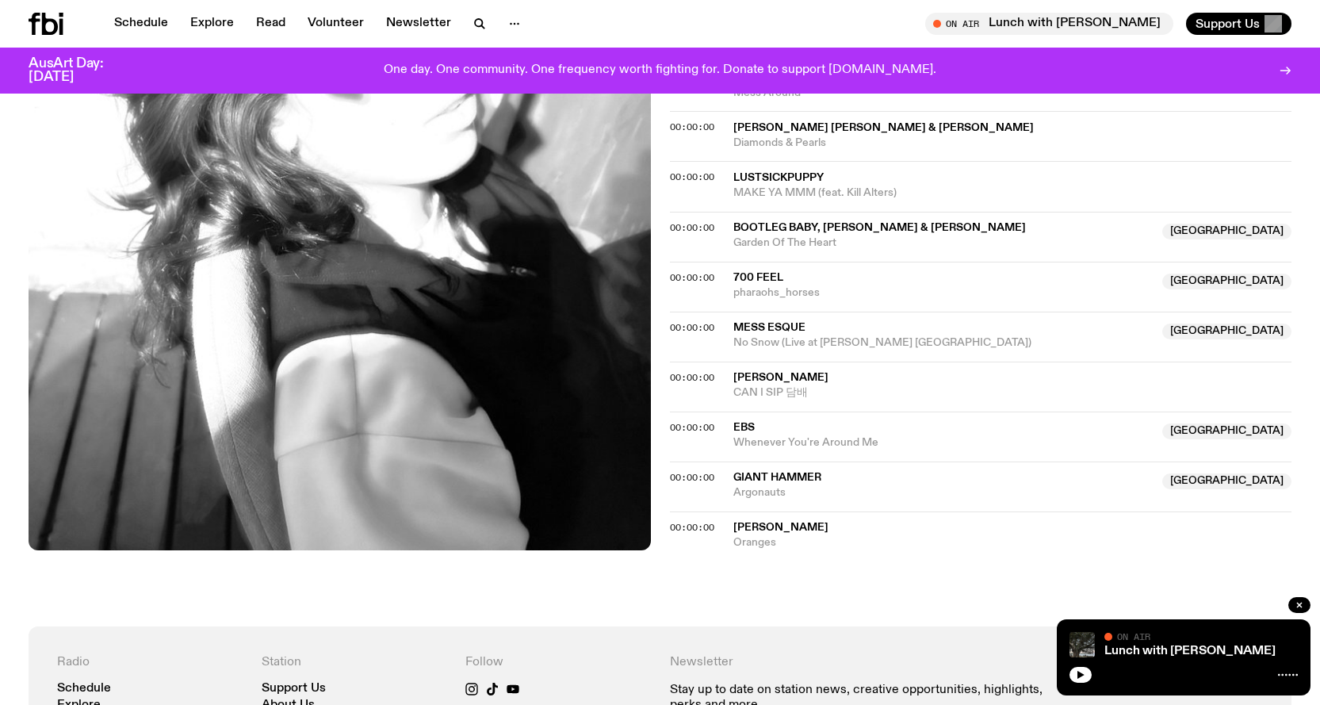
scroll to position [1577, 0]
